Goal: Transaction & Acquisition: Purchase product/service

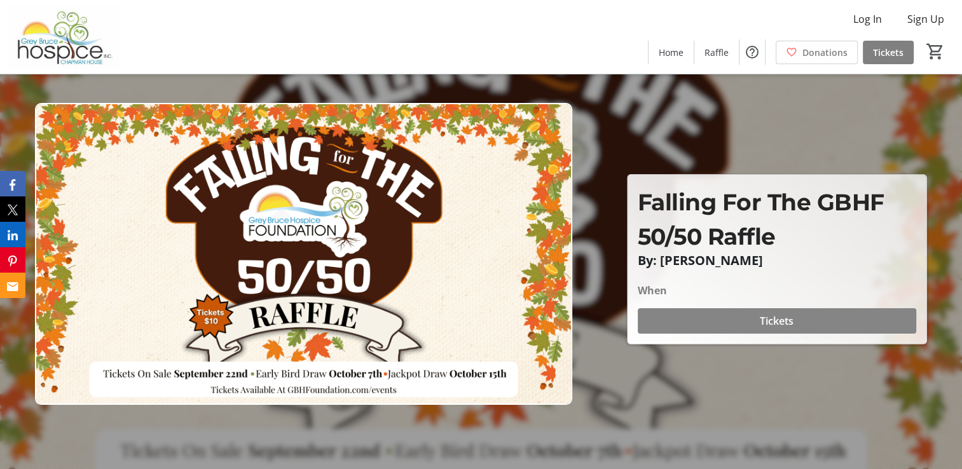
click at [773, 316] on span "Tickets" at bounding box center [776, 320] width 34 height 15
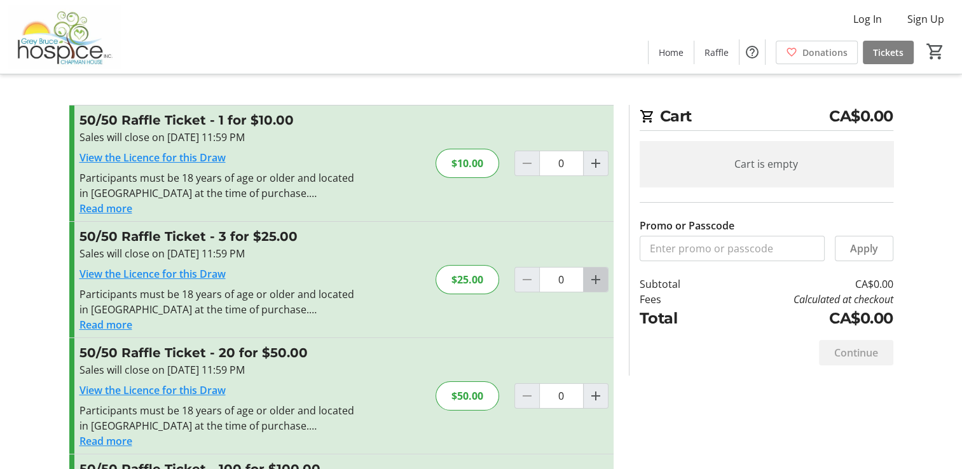
click at [596, 283] on mat-icon "Increment by one" at bounding box center [595, 279] width 15 height 15
type input "1"
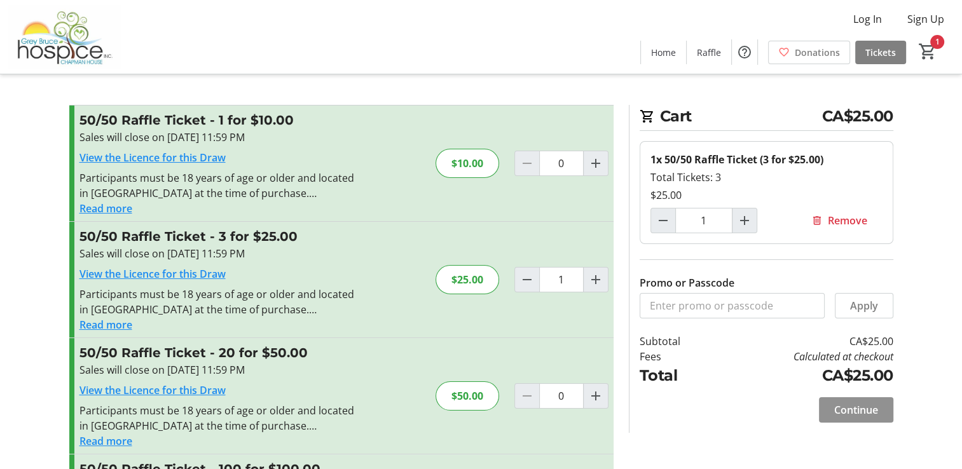
click at [851, 409] on span "Continue" at bounding box center [856, 409] width 44 height 15
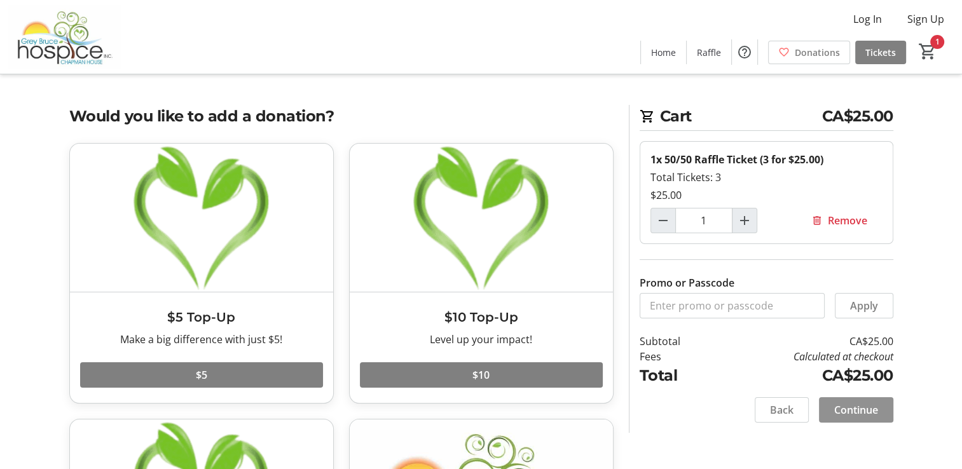
click at [859, 405] on span "Continue" at bounding box center [856, 409] width 44 height 15
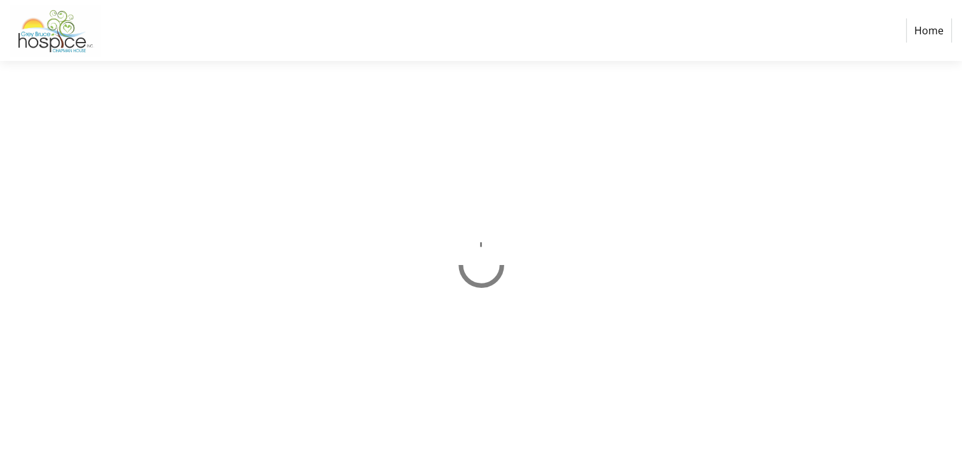
select select "CA"
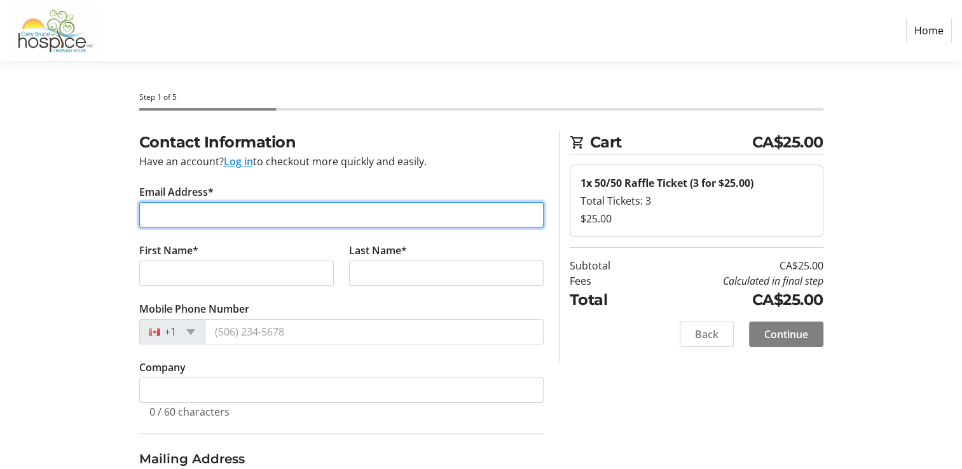
click at [170, 222] on input "Email Address*" at bounding box center [341, 214] width 404 height 25
click at [161, 209] on input "Email Address*" at bounding box center [341, 214] width 404 height 25
type input "[PERSON_NAME][EMAIL_ADDRESS][PERSON_NAME][DOMAIN_NAME]"
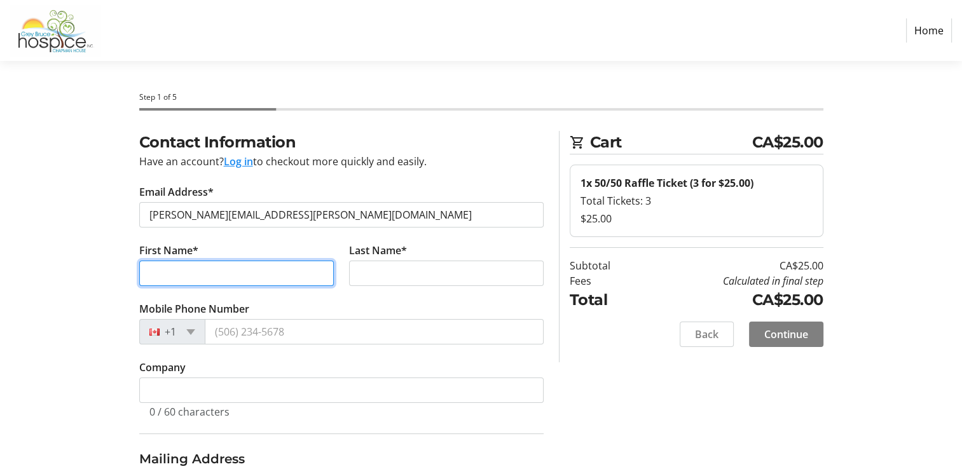
type input "[PERSON_NAME]"
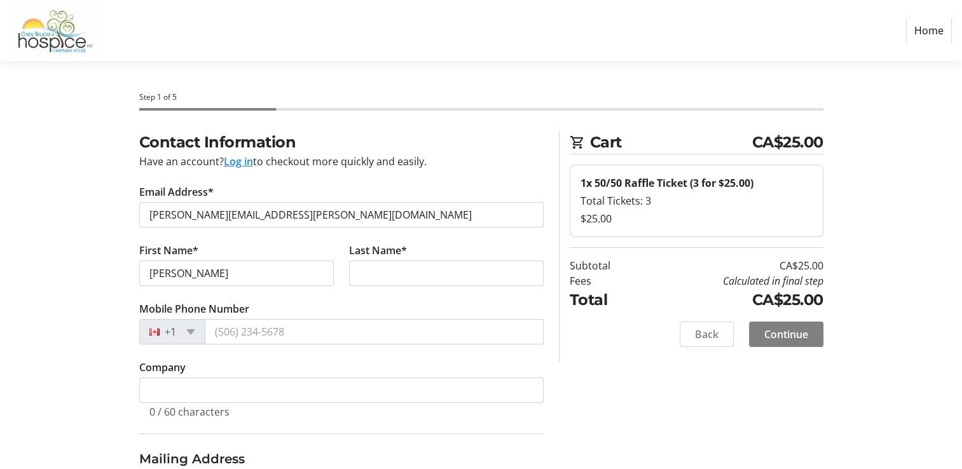
type input "[PERSON_NAME]"
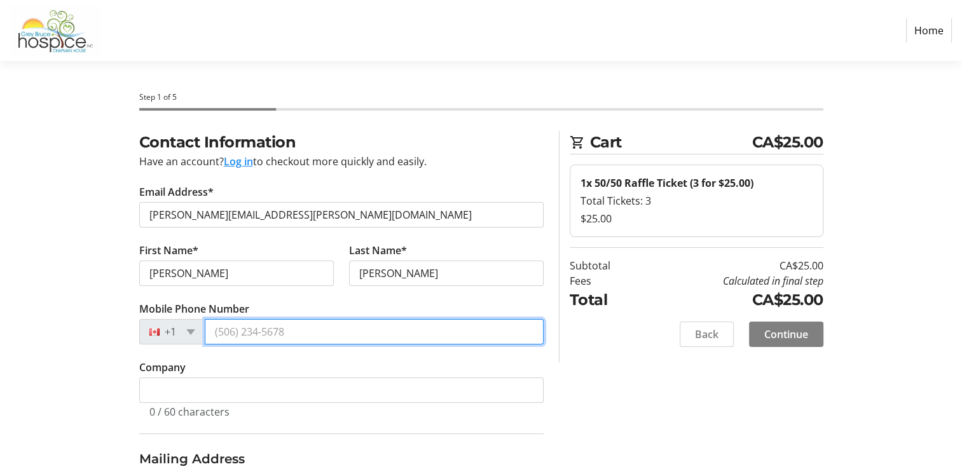
type input "[PHONE_NUMBER]"
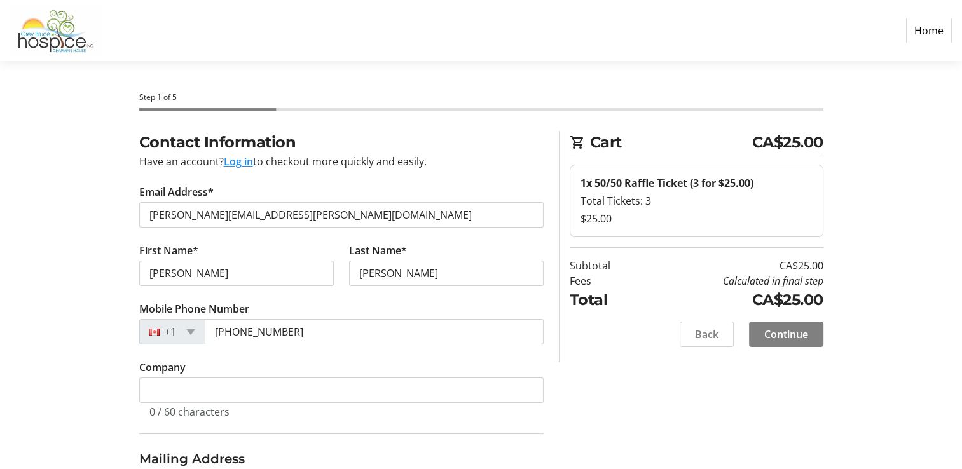
type input "[STREET_ADDRESS]"
type input "Apt 515"
type input "[PERSON_NAME] Sound"
select select "ON"
type input "N4K 6A9"
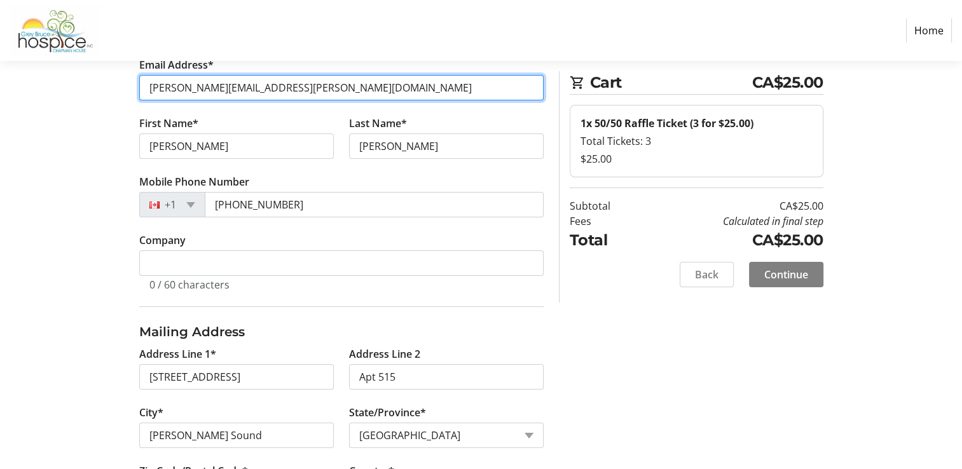
scroll to position [191, 0]
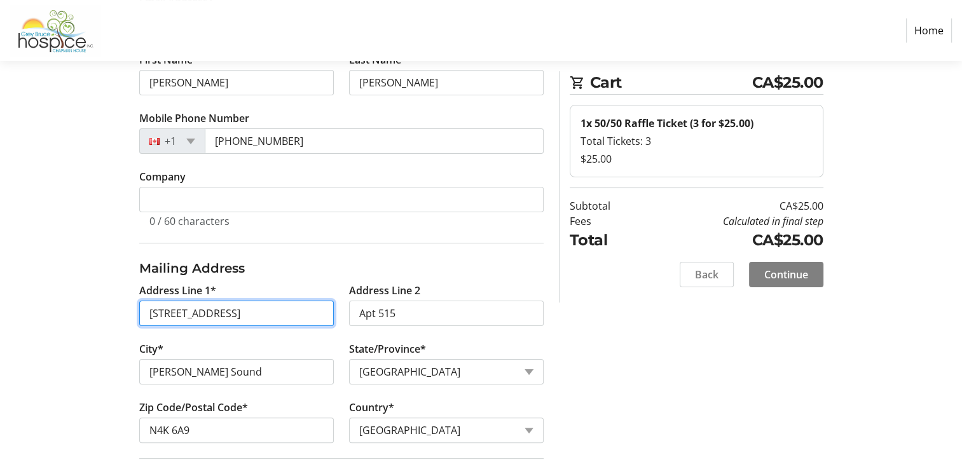
drag, startPoint x: 247, startPoint y: 314, endPoint x: 85, endPoint y: 308, distance: 162.8
click at [85, 308] on div "Contact Information Have an account? Log in to checkout more quickly and easily…" at bounding box center [481, 277] width 839 height 674
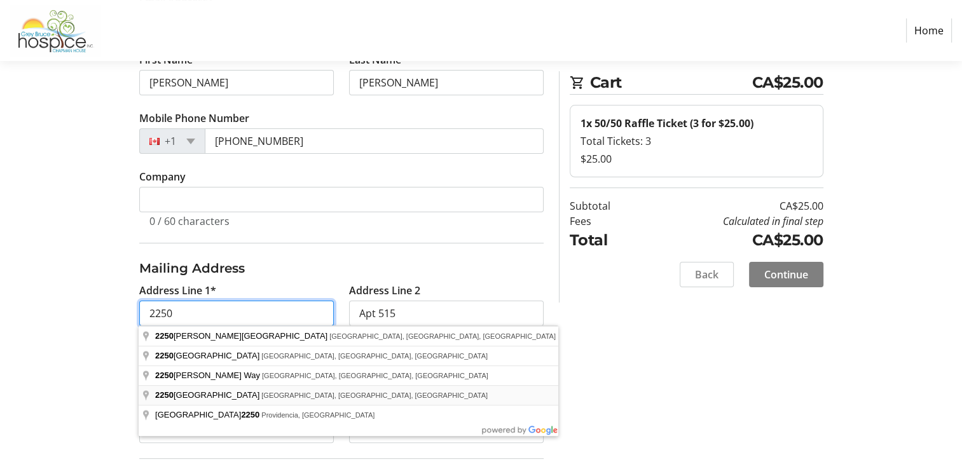
type input "[STREET_ADDRESS]"
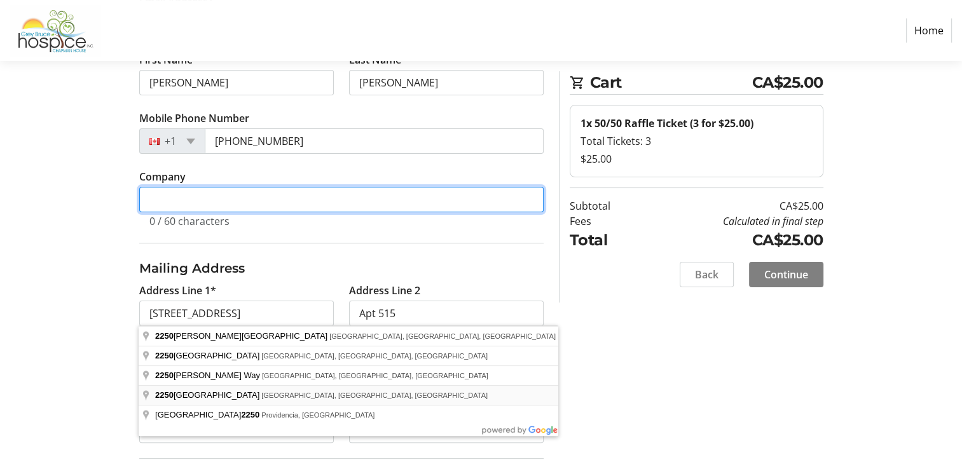
type input "Corp"
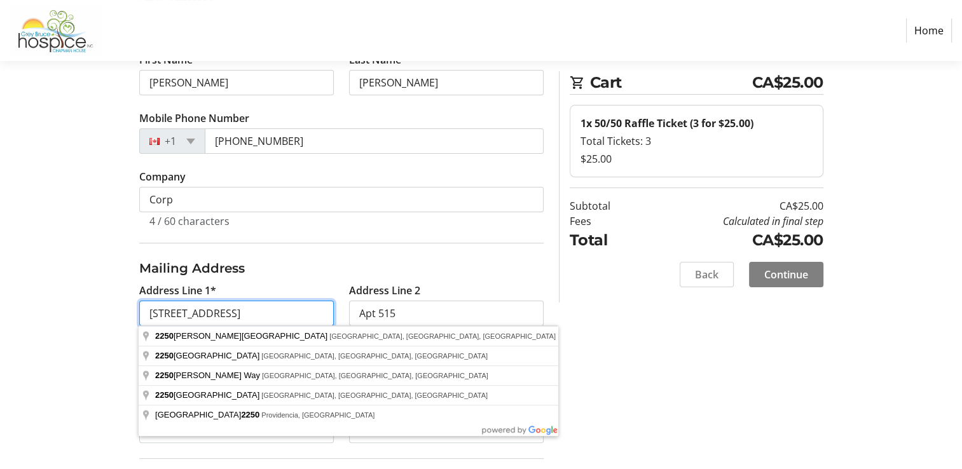
click at [264, 315] on input "[STREET_ADDRESS]" at bounding box center [236, 313] width 194 height 25
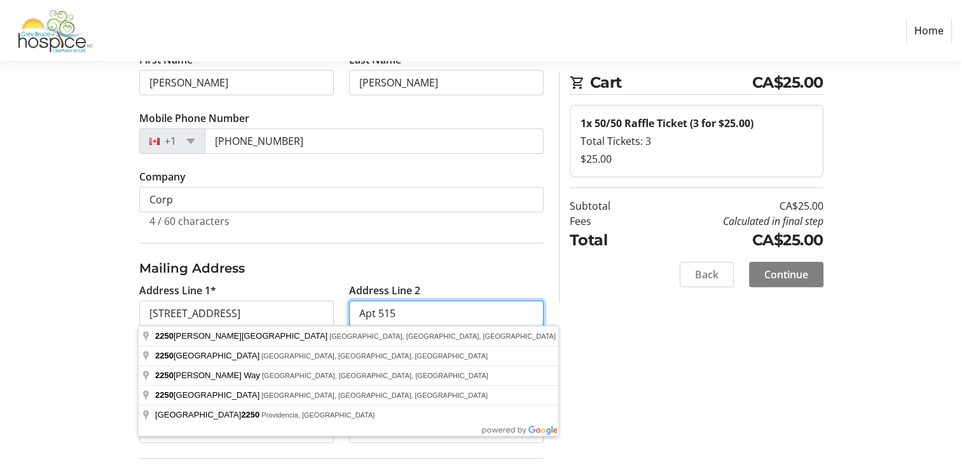
click at [394, 311] on input "Apt 515" at bounding box center [446, 313] width 194 height 25
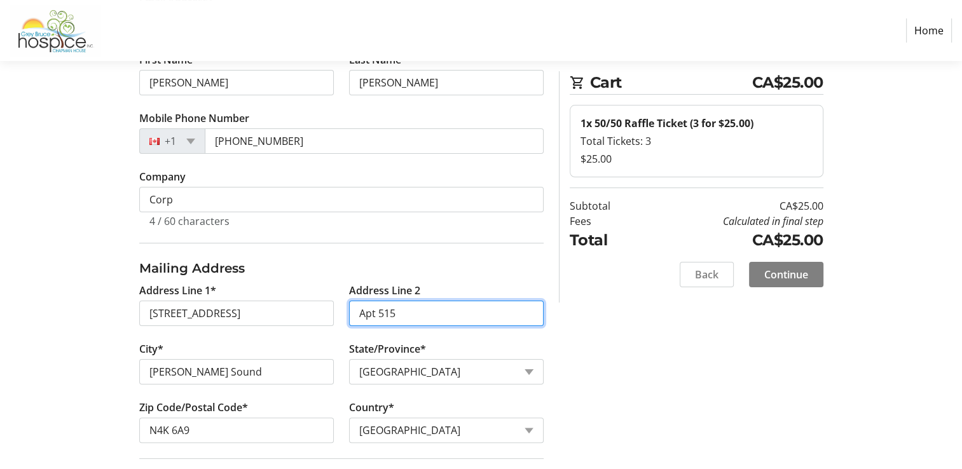
drag, startPoint x: 397, startPoint y: 311, endPoint x: 349, endPoint y: 314, distance: 47.7
click at [349, 314] on input "Apt 515" at bounding box center [446, 313] width 194 height 25
type input "Apt 402"
click at [687, 391] on div "Contact Information Have an account? Log in to checkout more quickly and easily…" at bounding box center [481, 277] width 839 height 674
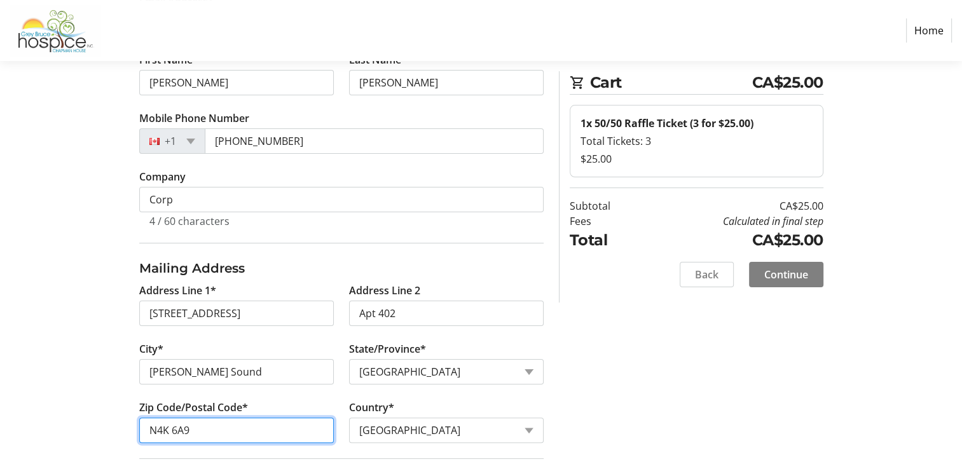
click at [204, 423] on input "N4K 6A9" at bounding box center [236, 430] width 194 height 25
click at [176, 428] on input "N4K o0J4" at bounding box center [236, 430] width 194 height 25
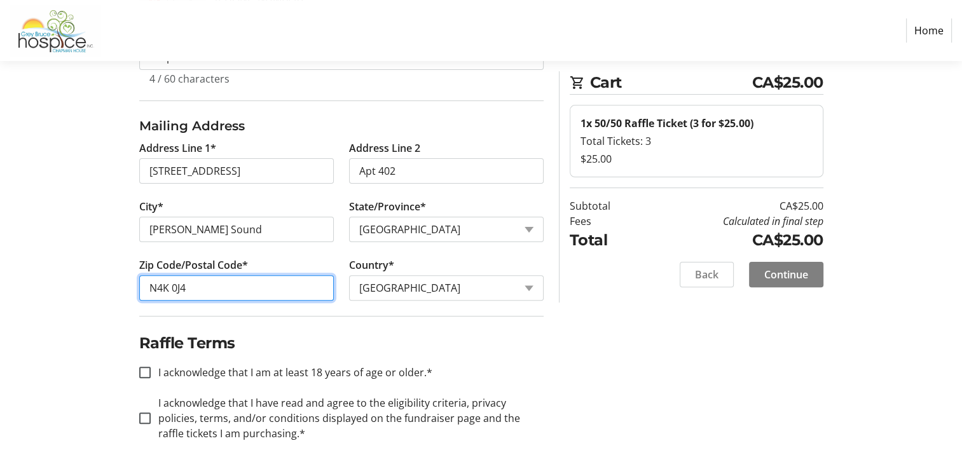
scroll to position [333, 0]
type input "N4K 0J4"
click at [193, 372] on label "I acknowledge that I am at least 18 years of age or older.*" at bounding box center [292, 372] width 282 height 15
click at [151, 372] on input "I acknowledge that I am at least 18 years of age or older.*" at bounding box center [144, 372] width 11 height 11
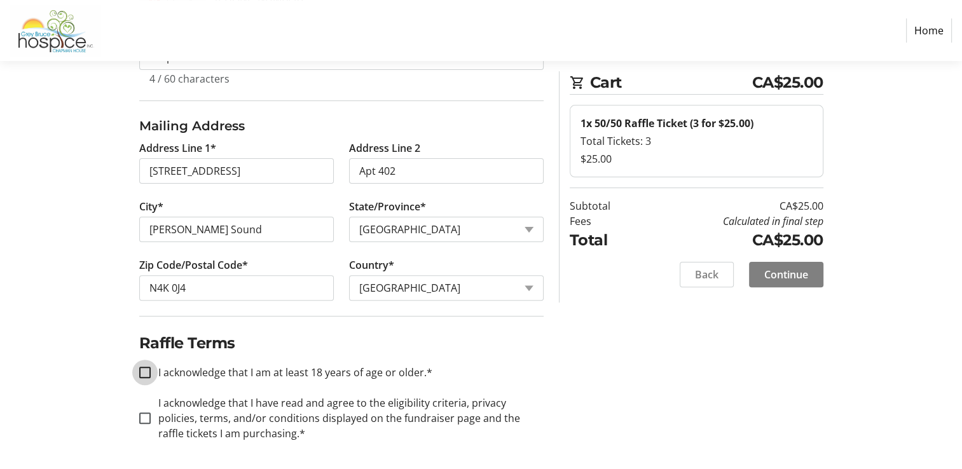
checkbox input "true"
click at [142, 419] on input "I acknowledge that I have read and agree to the eligibility criteria, privacy p…" at bounding box center [144, 417] width 11 height 11
checkbox input "true"
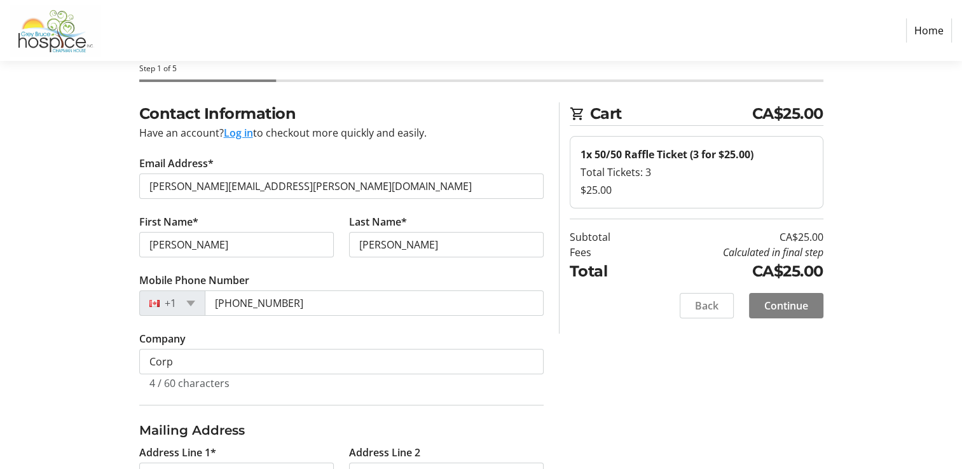
scroll to position [15, 0]
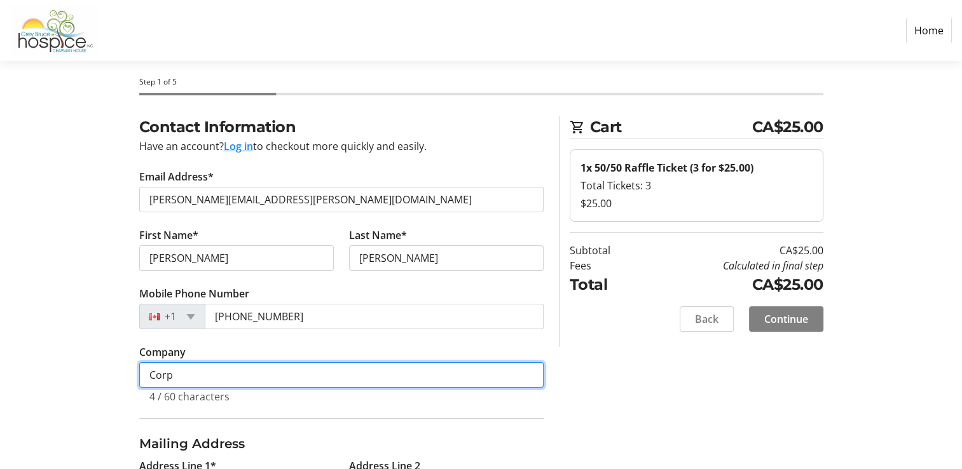
click at [201, 367] on input "Corp" at bounding box center [341, 374] width 404 height 25
type input "C"
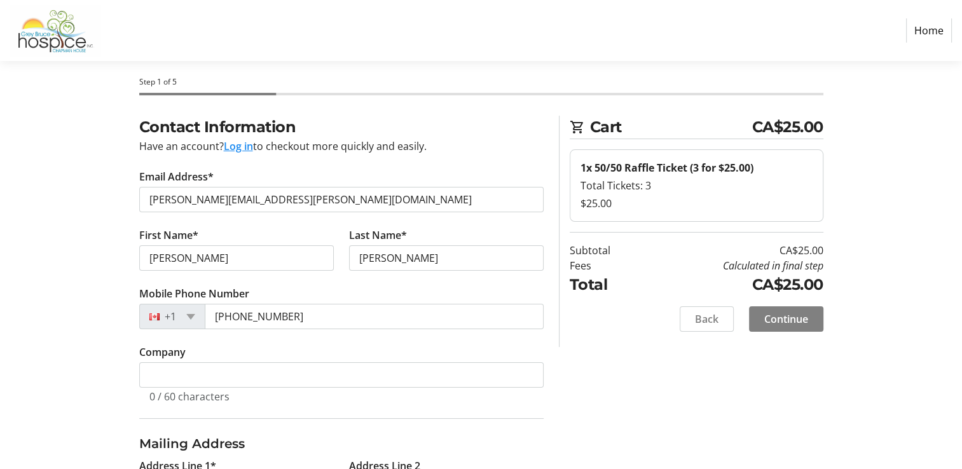
click at [630, 412] on div "Contact Information Have an account? Log in to checkout more quickly and easily…" at bounding box center [481, 453] width 839 height 674
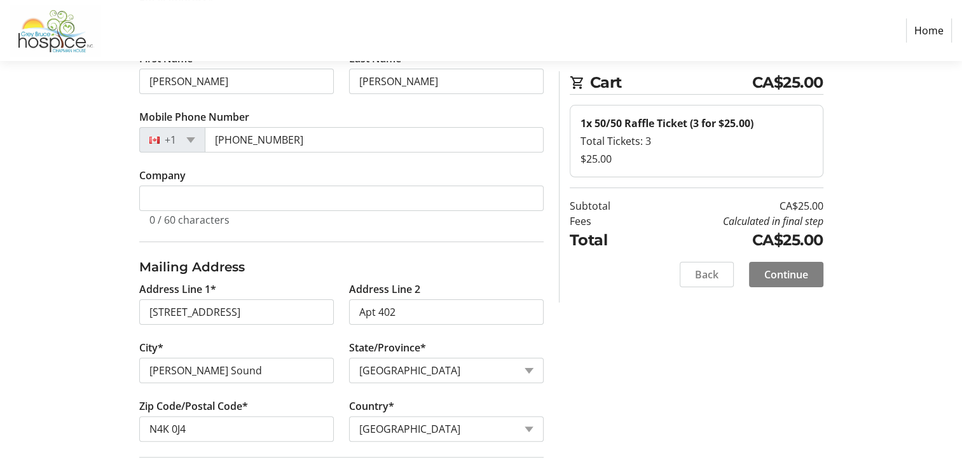
scroll to position [206, 0]
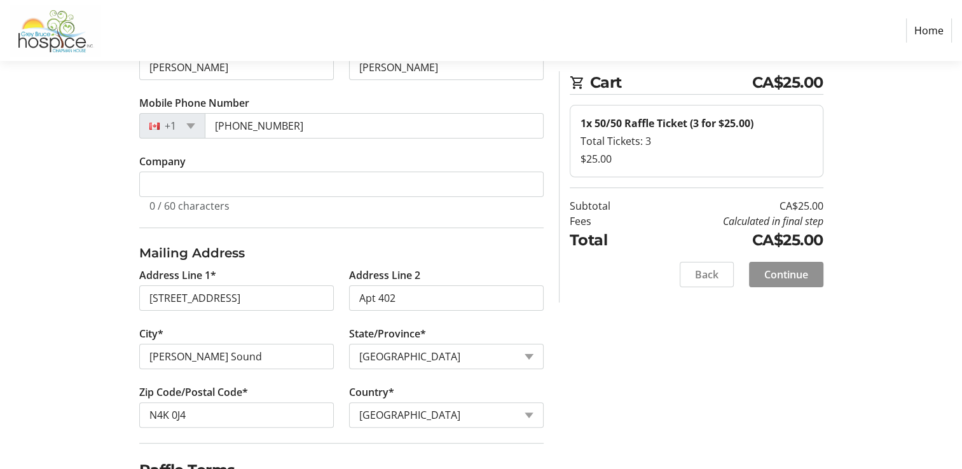
click at [792, 271] on span "Continue" at bounding box center [786, 274] width 44 height 15
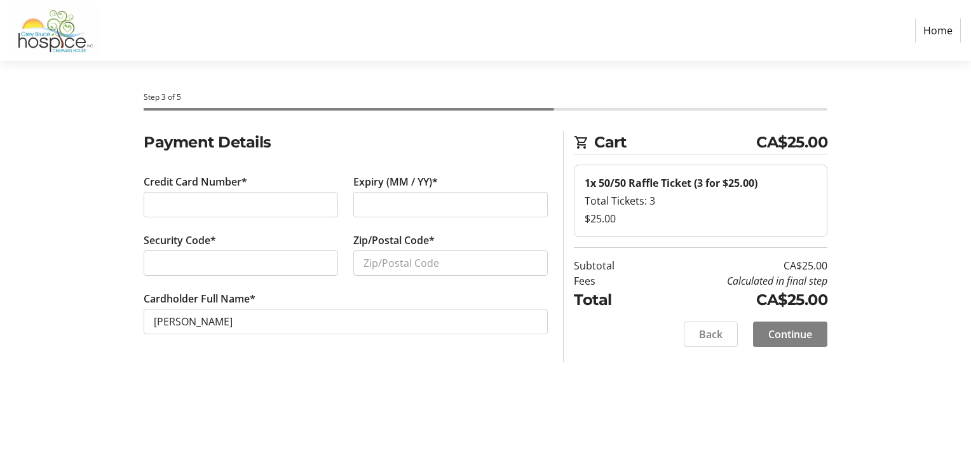
click at [483, 393] on div "Step 3 of 5 Cart CA$25.00 1x 50/50 Raffle Ticket (3 for $25.00) Total Tickets: …" at bounding box center [485, 265] width 839 height 408
click at [212, 255] on iframe at bounding box center [241, 262] width 174 height 15
click at [478, 263] on input "Zip/Postal Code*" at bounding box center [450, 262] width 194 height 25
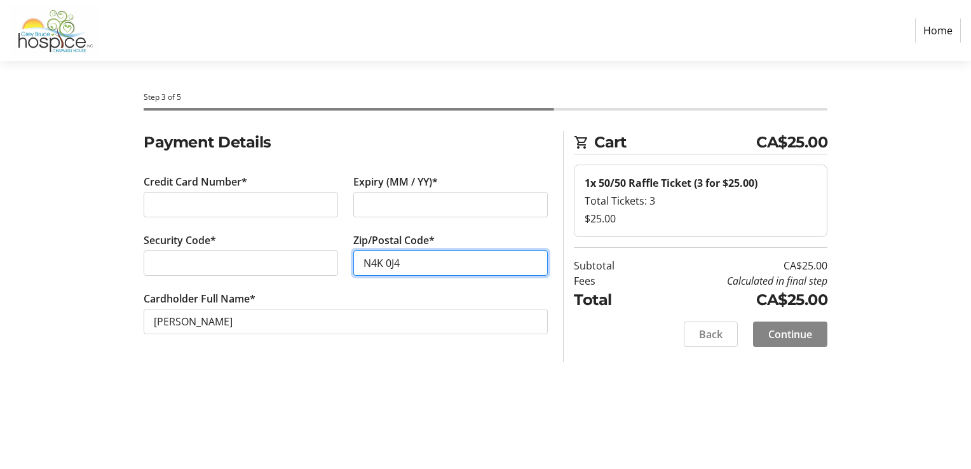
type input "N4K 0J4"
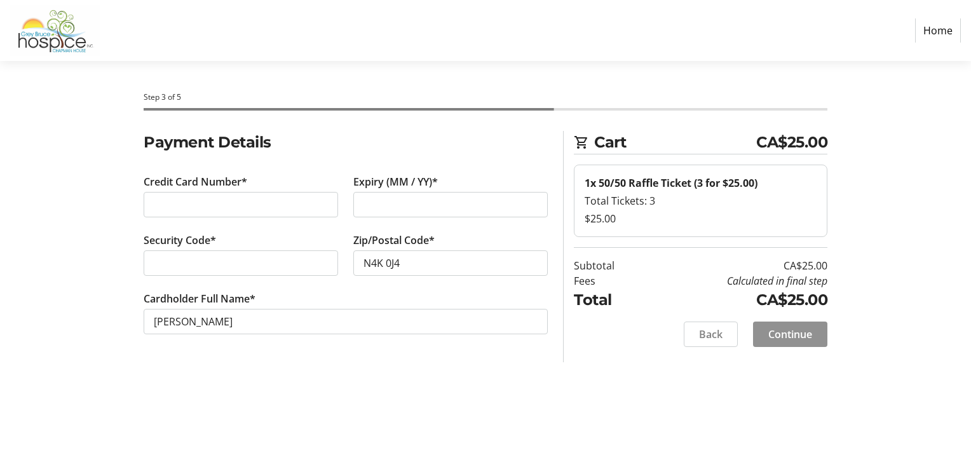
click at [785, 334] on span "Continue" at bounding box center [790, 334] width 44 height 15
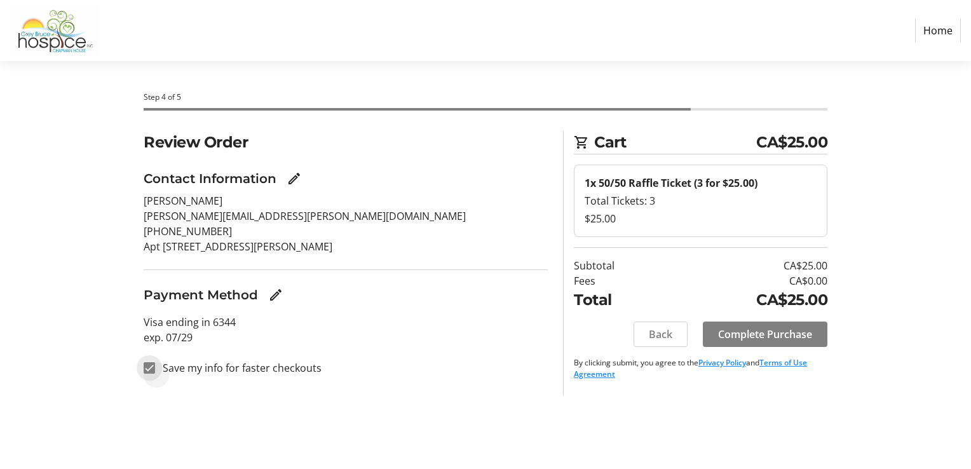
click at [153, 367] on input "Save my info for faster checkouts" at bounding box center [149, 367] width 11 height 11
checkbox input "false"
click at [754, 330] on span "Complete Purchase" at bounding box center [765, 334] width 94 height 15
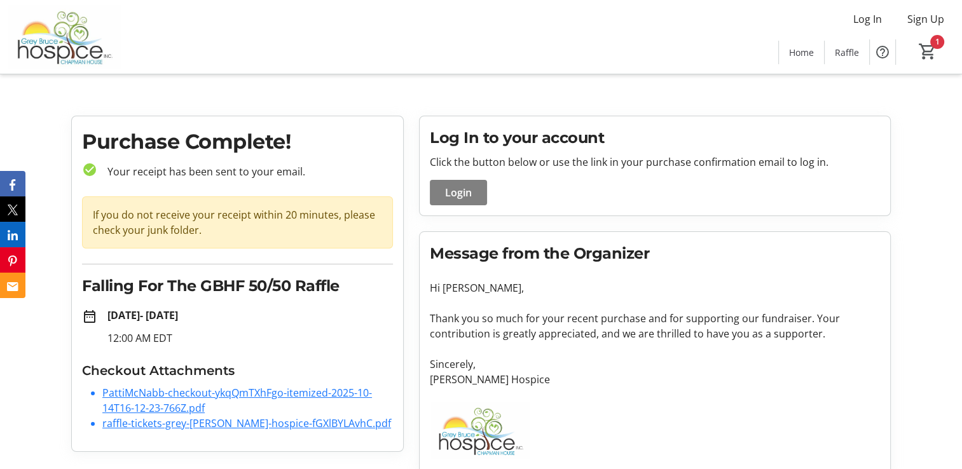
click at [188, 389] on link "PattiMcNabb-checkout-ykqQmTXhFgo-itemized-2025-10-14T16-12-23-766Z.pdf" at bounding box center [236, 400] width 269 height 29
click at [145, 421] on link "raffle-tickets-grey-[PERSON_NAME]-hospice-fGXlBYLAvhC.pdf" at bounding box center [246, 423] width 289 height 14
